Goal: Task Accomplishment & Management: Manage account settings

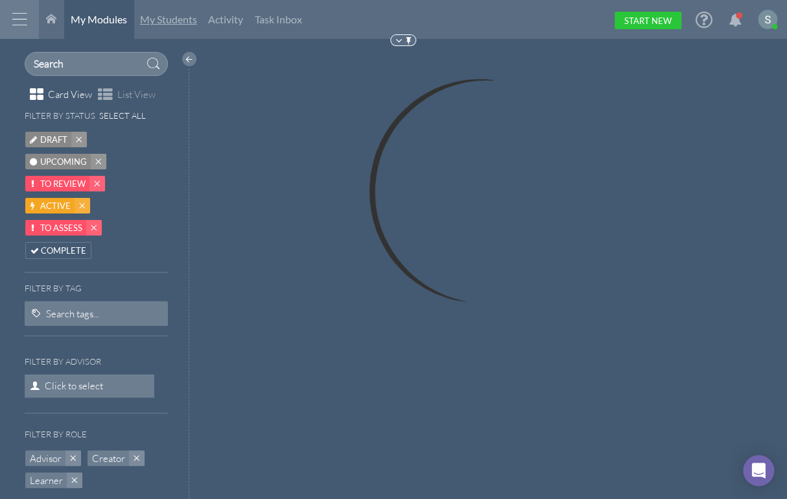
click at [173, 26] on link "My Students" at bounding box center [169, 19] width 70 height 39
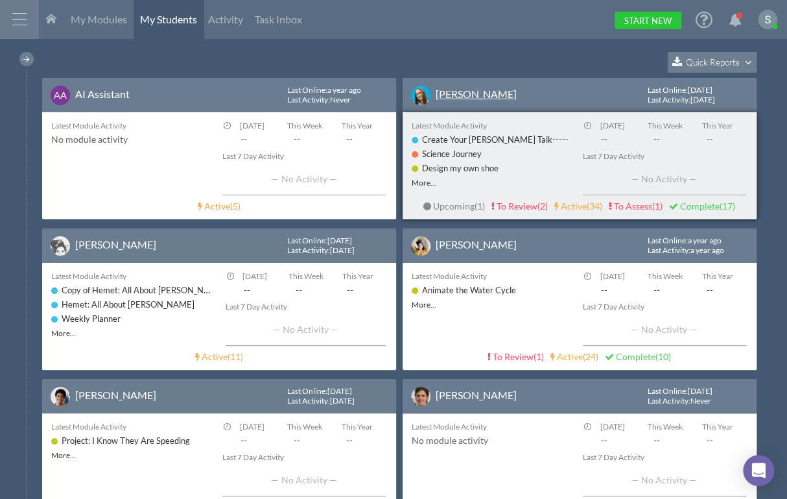
click at [446, 93] on link "[PERSON_NAME]" at bounding box center [476, 94] width 81 height 12
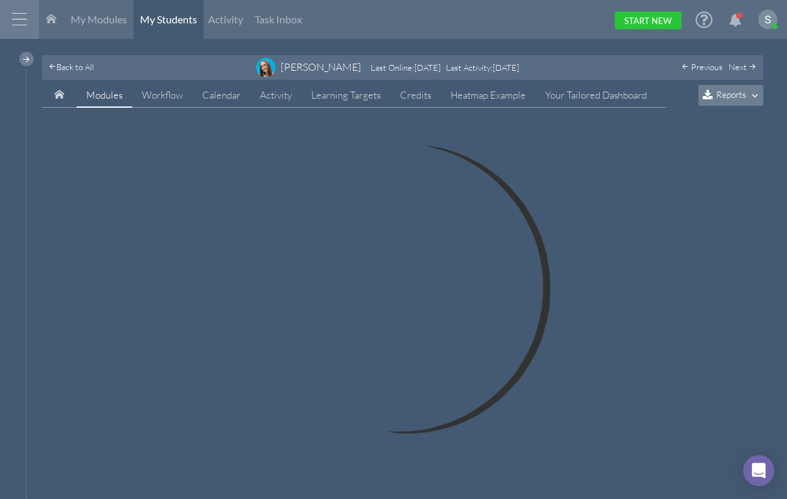
click at [731, 92] on span "Reports" at bounding box center [731, 94] width 30 height 11
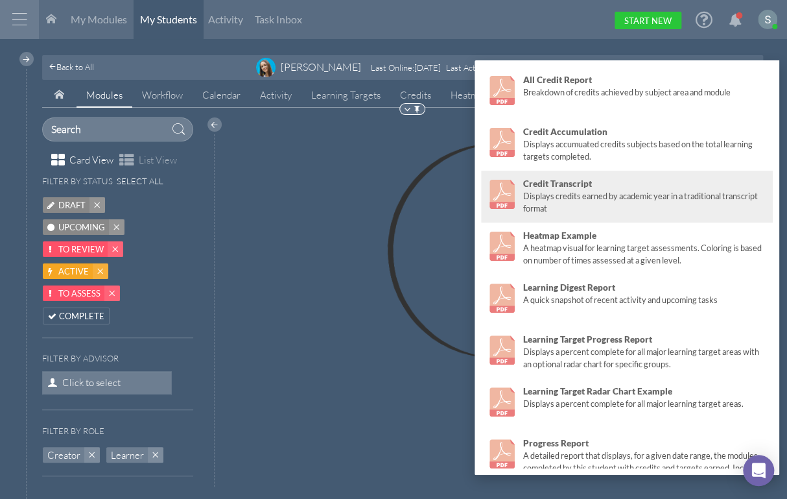
click at [571, 184] on strong "Credit Transcript" at bounding box center [557, 183] width 69 height 10
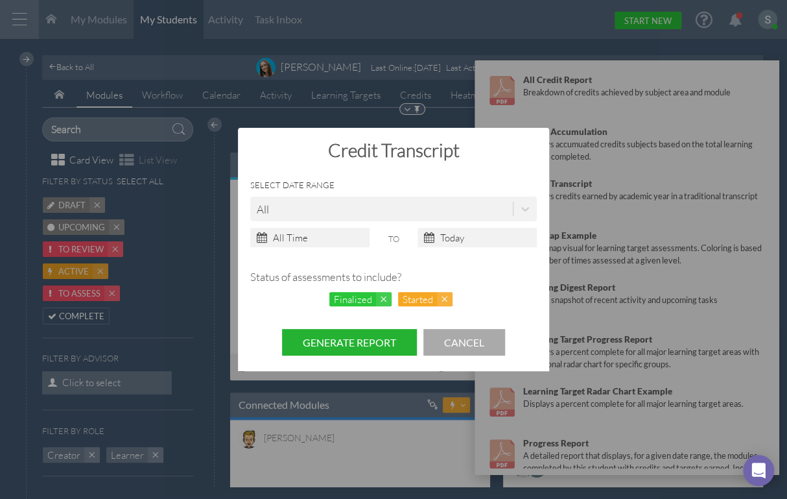
click at [355, 338] on button "Generate Report" at bounding box center [349, 342] width 135 height 27
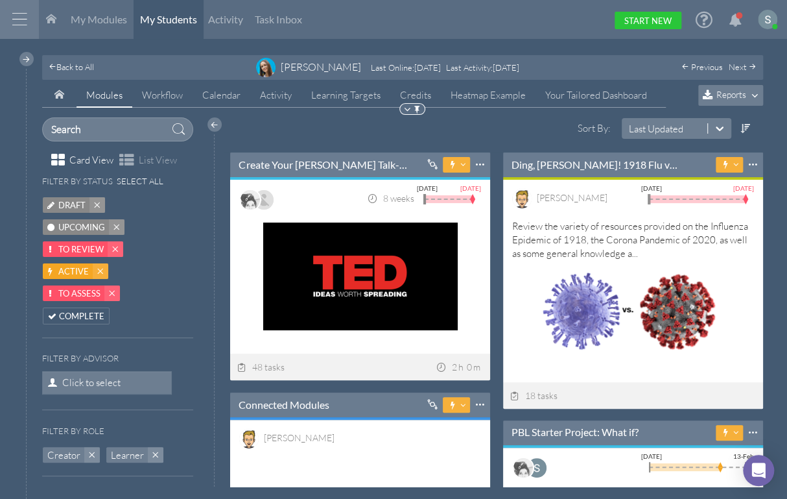
click at [735, 89] on span "Reports" at bounding box center [731, 94] width 30 height 11
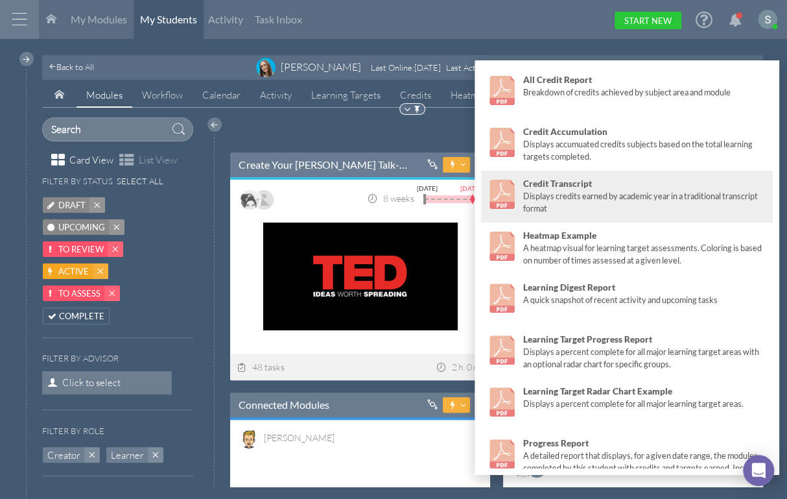
click at [579, 194] on div "Displays credits earned by academic year in a traditional transcript format" at bounding box center [645, 202] width 244 height 25
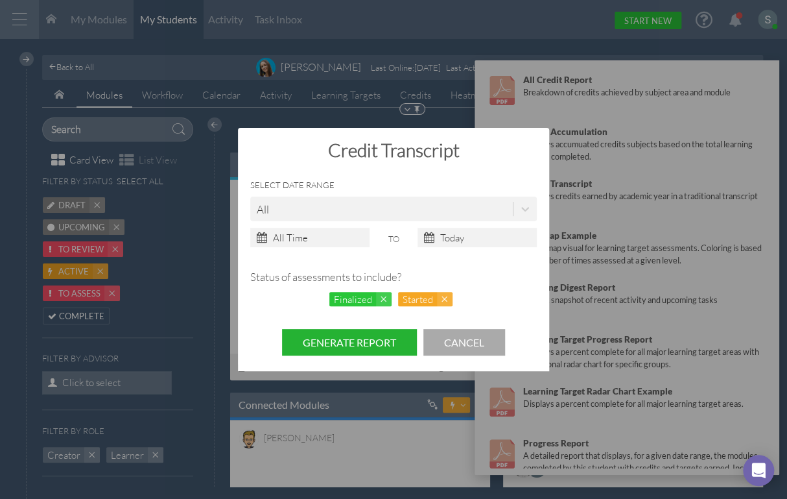
click at [345, 335] on button "Generate Report" at bounding box center [349, 342] width 135 height 27
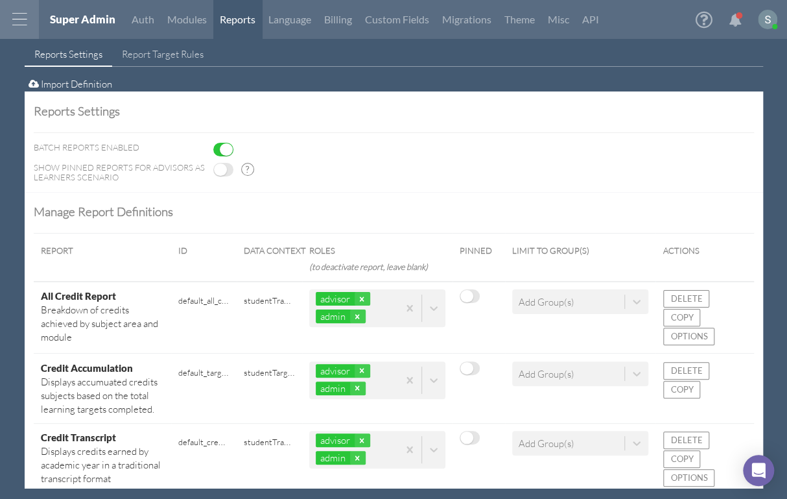
click at [690, 469] on button "Options" at bounding box center [688, 478] width 51 height 18
click at [683, 255] on div "Edit Options: Credit Transcript × text tree table 99 1 2 3 4 5 6 7 8 9 10 11 12…" at bounding box center [393, 249] width 787 height 499
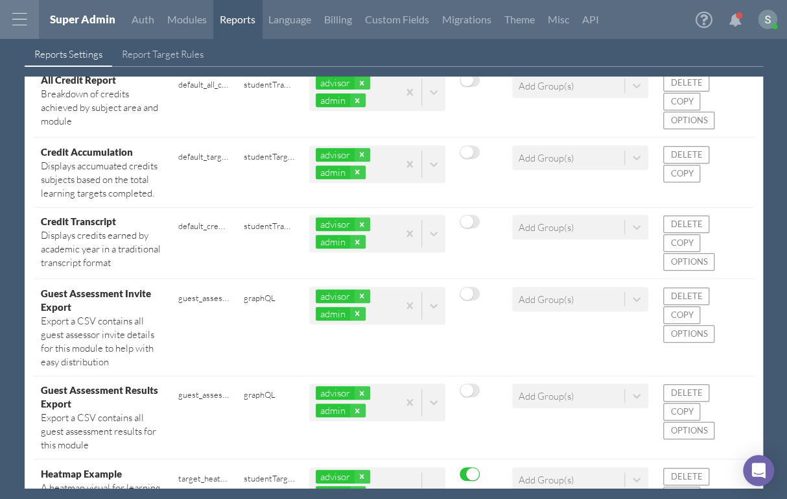
click at [674, 258] on button "Options" at bounding box center [688, 262] width 51 height 18
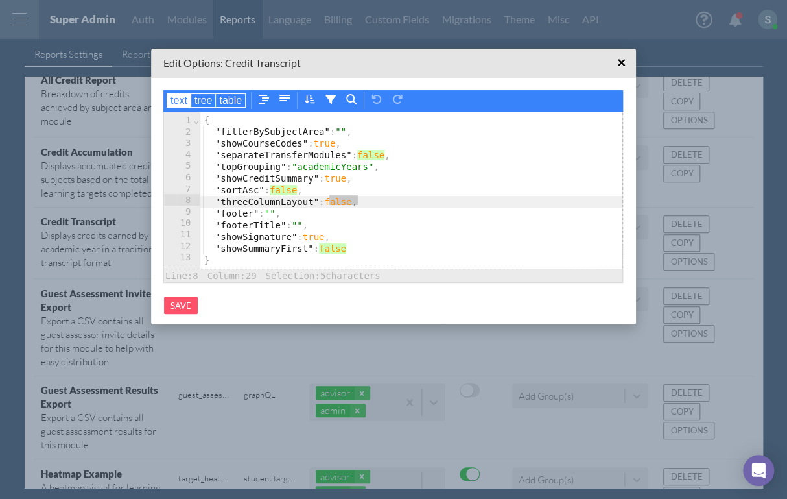
drag, startPoint x: 330, startPoint y: 200, endPoint x: 355, endPoint y: 199, distance: 24.7
click at [351, 199] on span "false" at bounding box center [337, 201] width 27 height 10
click at [255, 219] on div ""footerTitle" : "" ," at bounding box center [411, 225] width 422 height 12
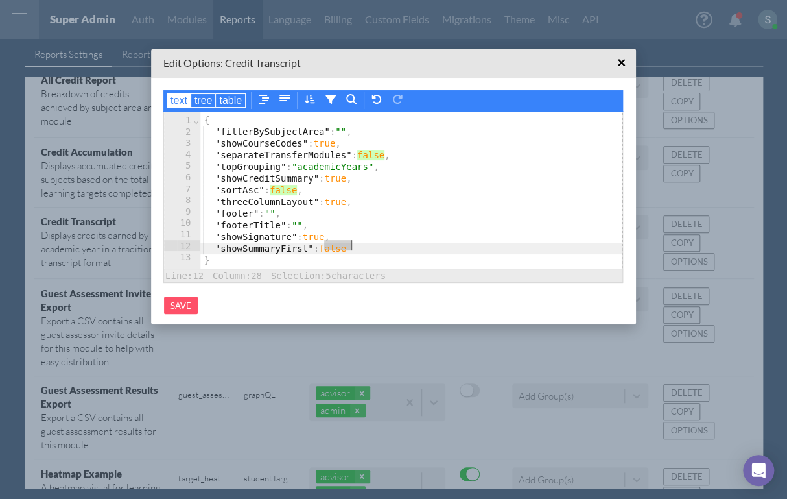
drag, startPoint x: 324, startPoint y: 244, endPoint x: 349, endPoint y: 247, distance: 24.8
click at [346, 246] on span "false" at bounding box center [332, 248] width 27 height 10
click at [184, 301] on span "Save" at bounding box center [181, 305] width 21 height 10
